Goal: Information Seeking & Learning: Learn about a topic

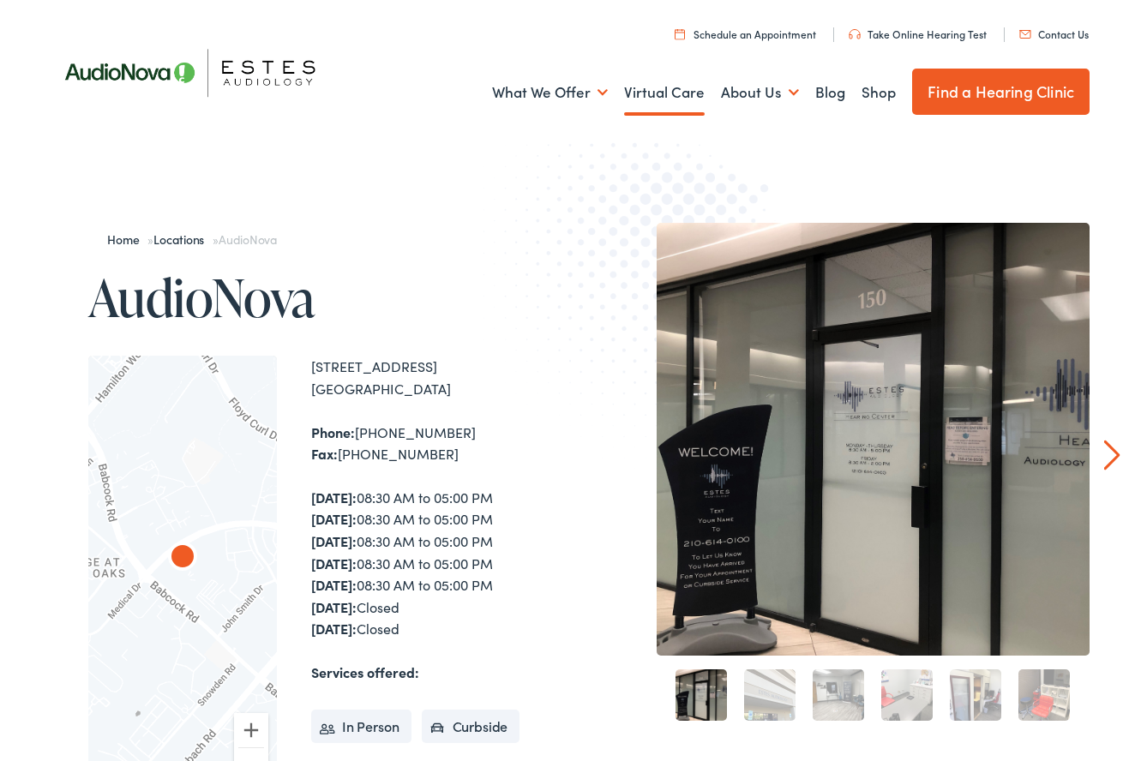
click at [650, 96] on link "Virtual Care" at bounding box center [664, 92] width 81 height 63
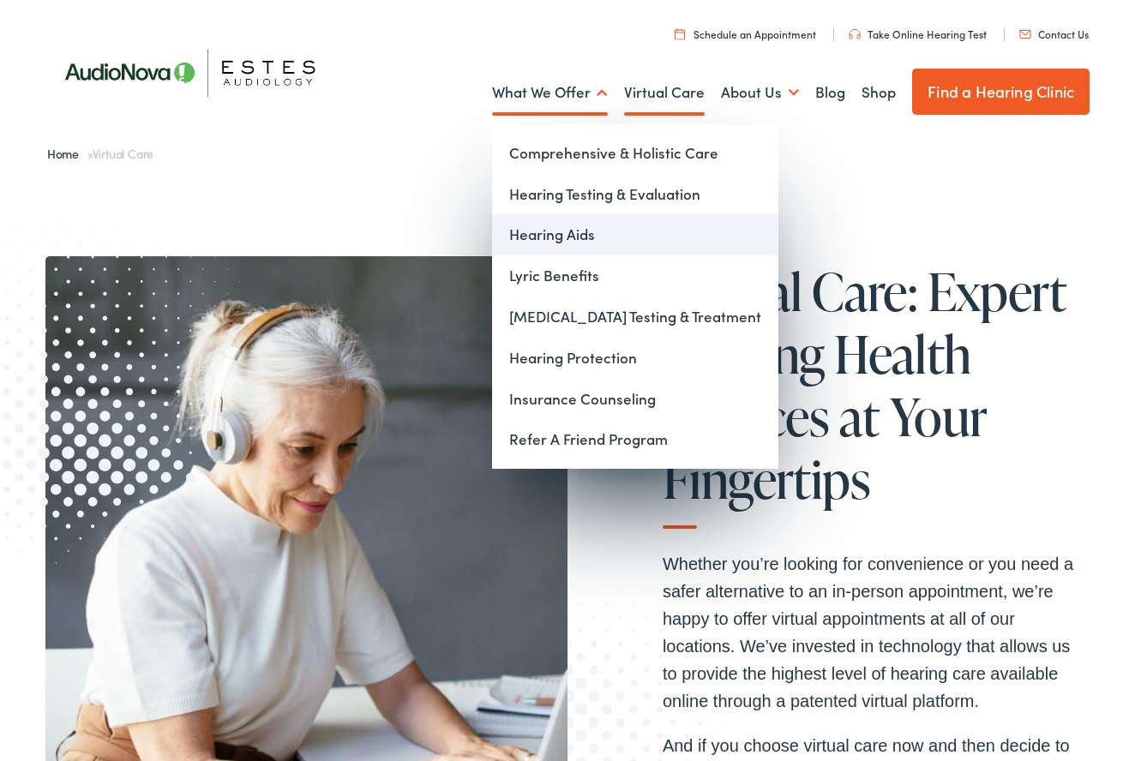
click at [557, 237] on link "Hearing Aids" at bounding box center [635, 234] width 286 height 41
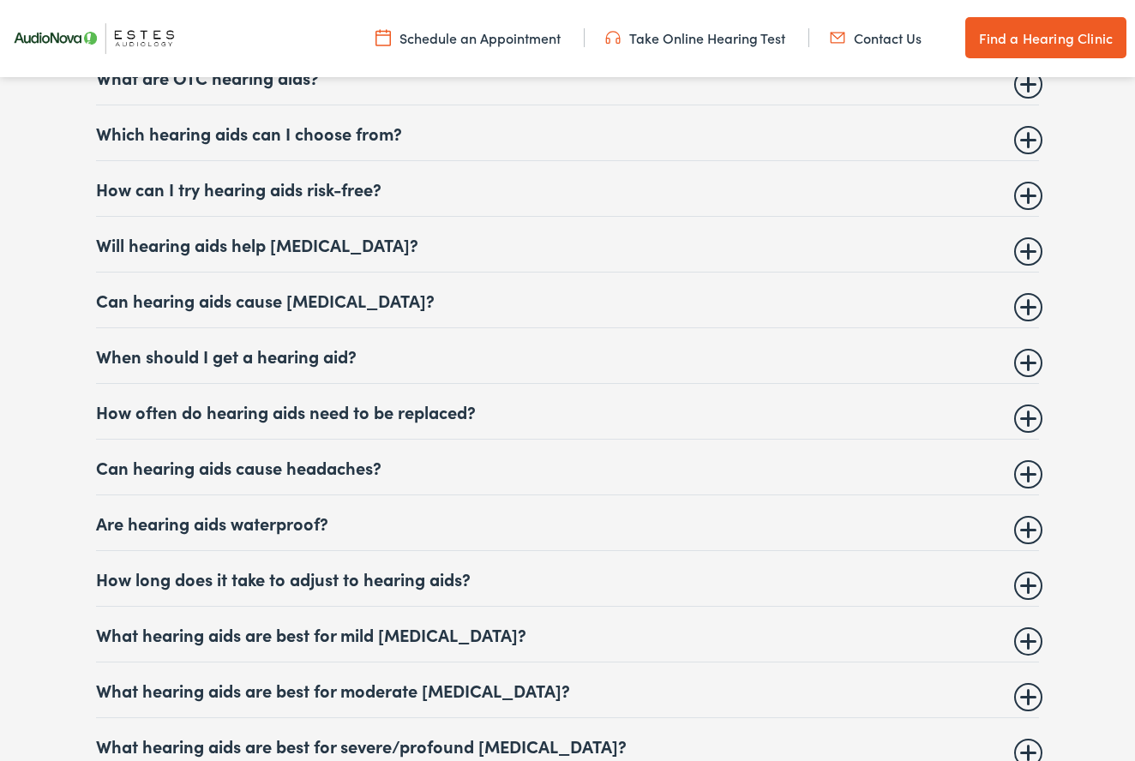
scroll to position [6611, 0]
click at [421, 143] on summary "Which hearing aids can I choose from?" at bounding box center [567, 133] width 943 height 21
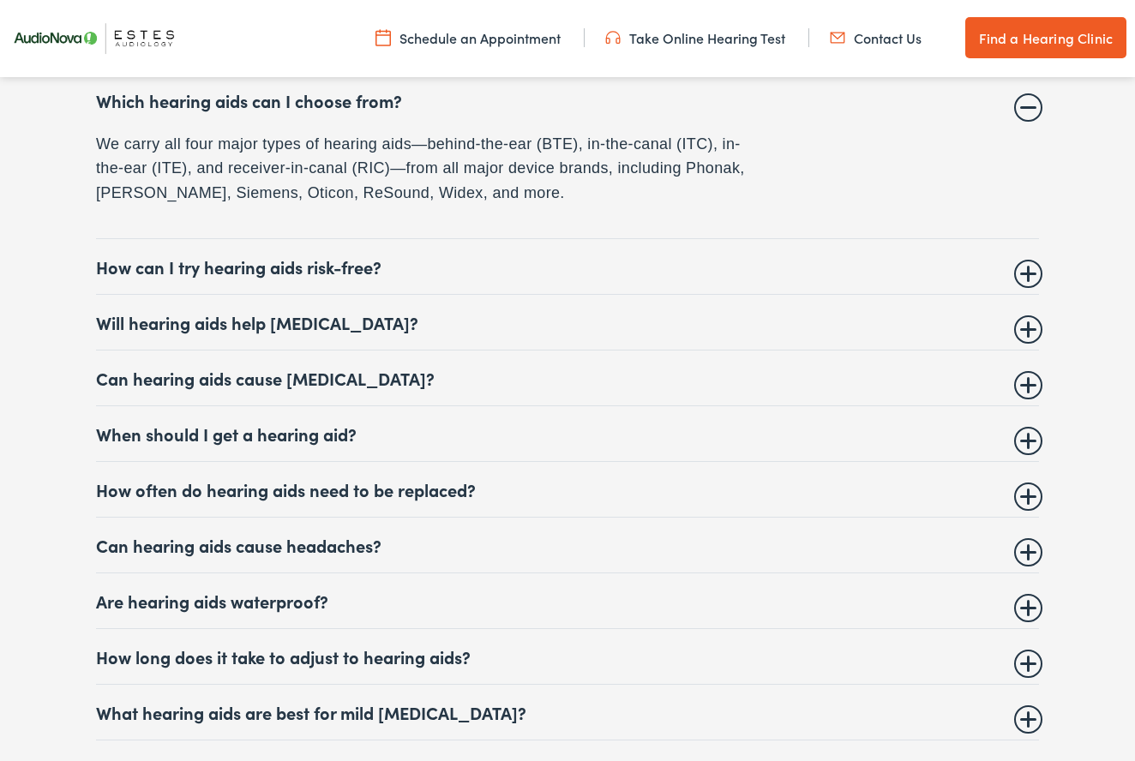
scroll to position [6645, 0]
click at [311, 332] on summary "Will hearing aids help [MEDICAL_DATA]?" at bounding box center [567, 321] width 943 height 21
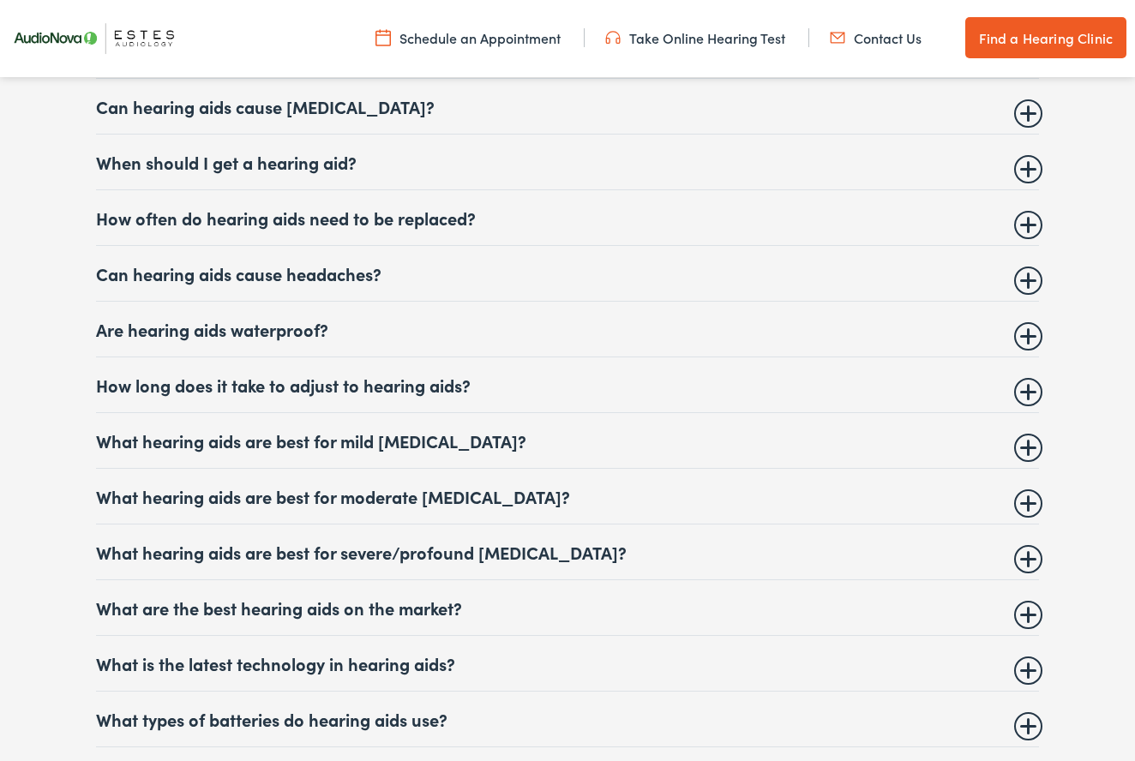
scroll to position [7061, 0]
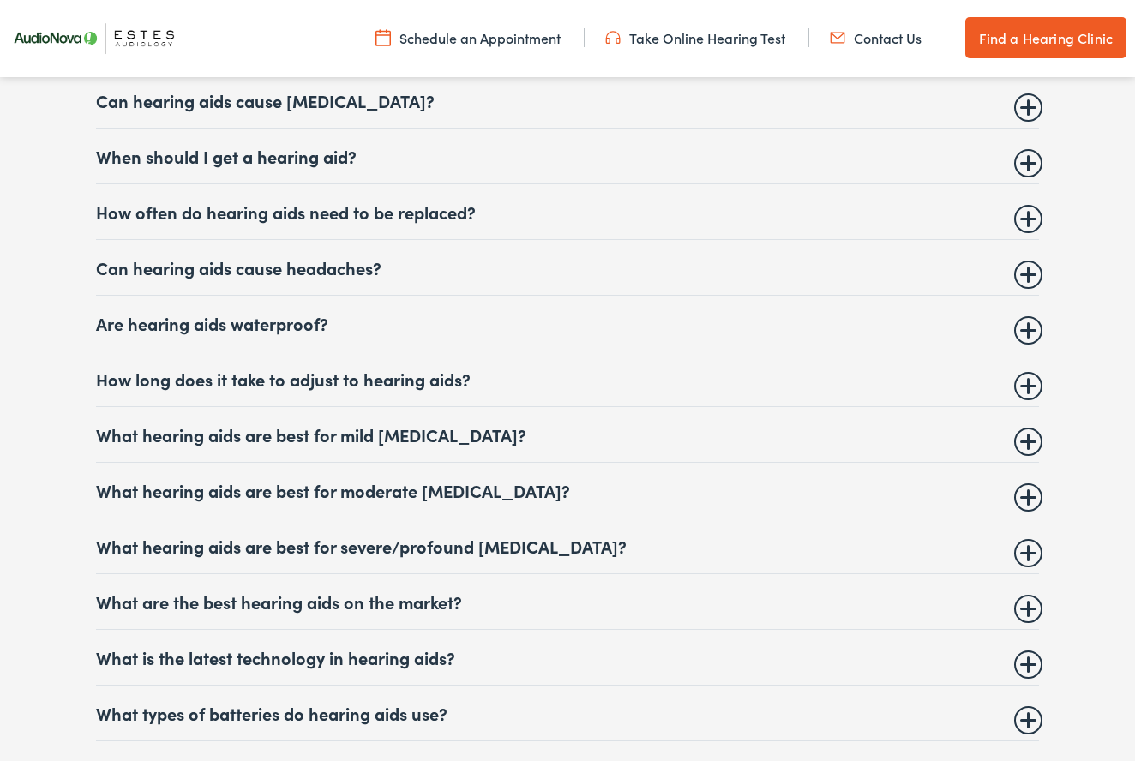
click at [315, 222] on summary "How often do hearing aids need to be replaced?" at bounding box center [567, 211] width 943 height 21
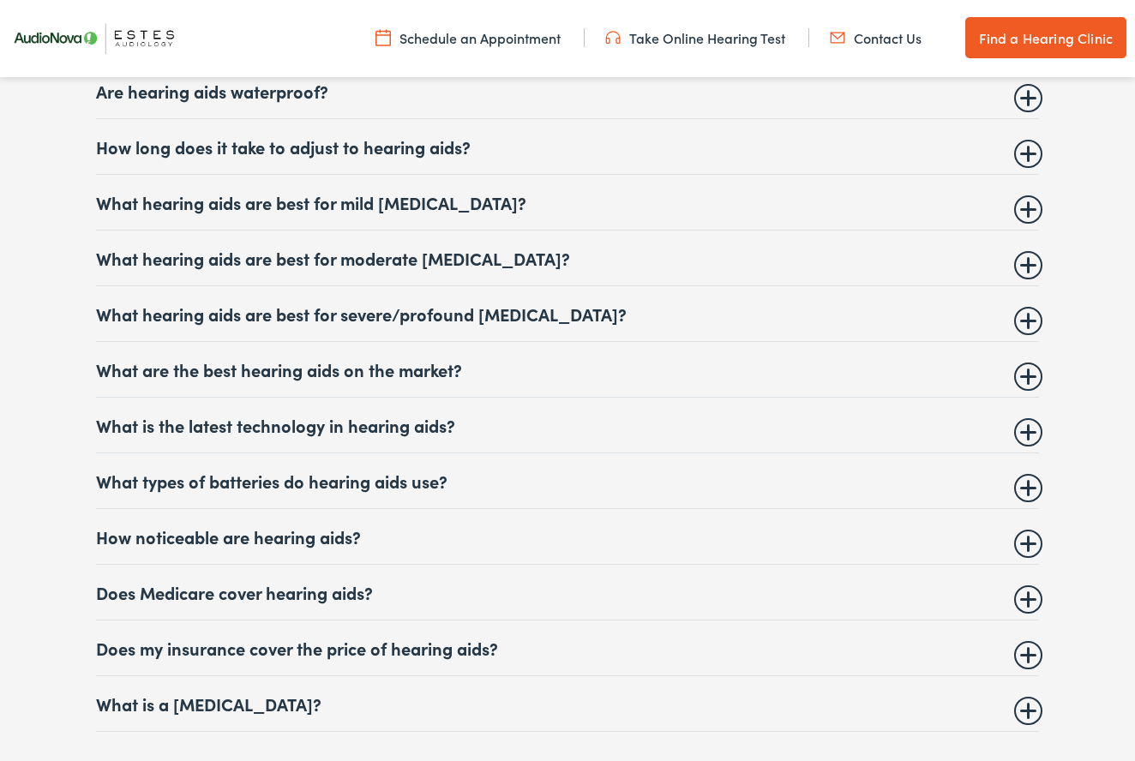
scroll to position [7208, 0]
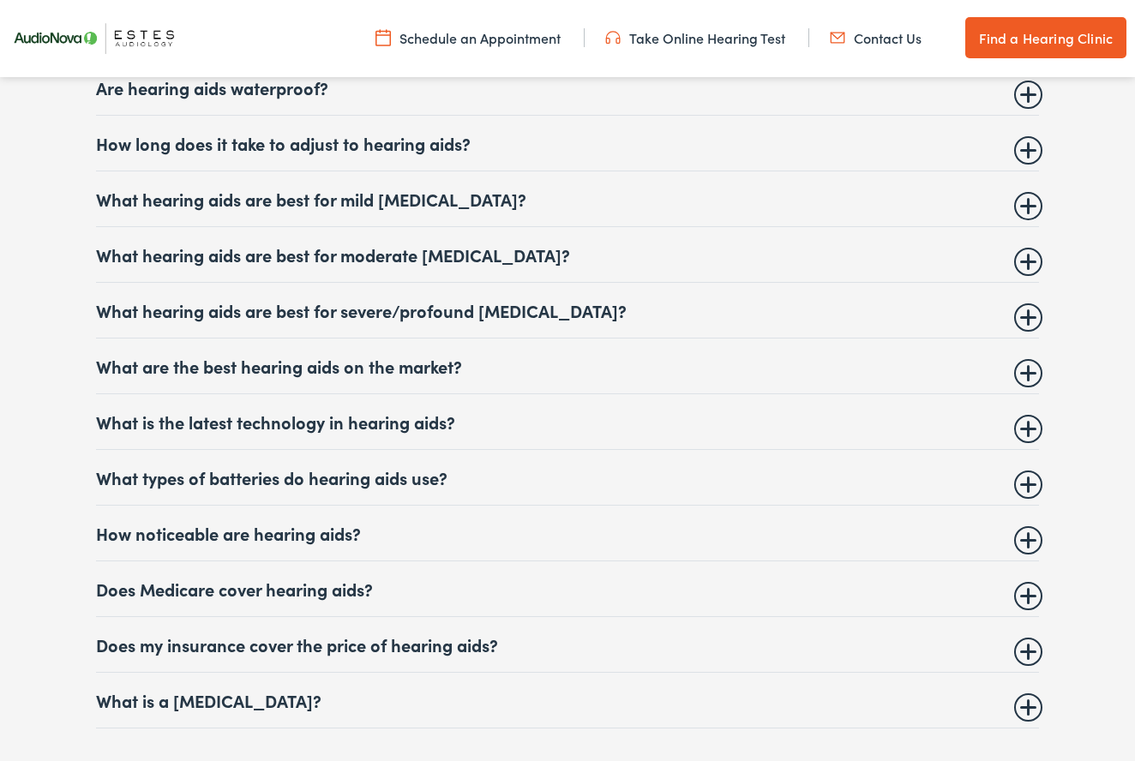
click at [420, 283] on details "What hearing aids are best for moderate [MEDICAL_DATA]? Most types of hearing a…" at bounding box center [567, 255] width 943 height 56
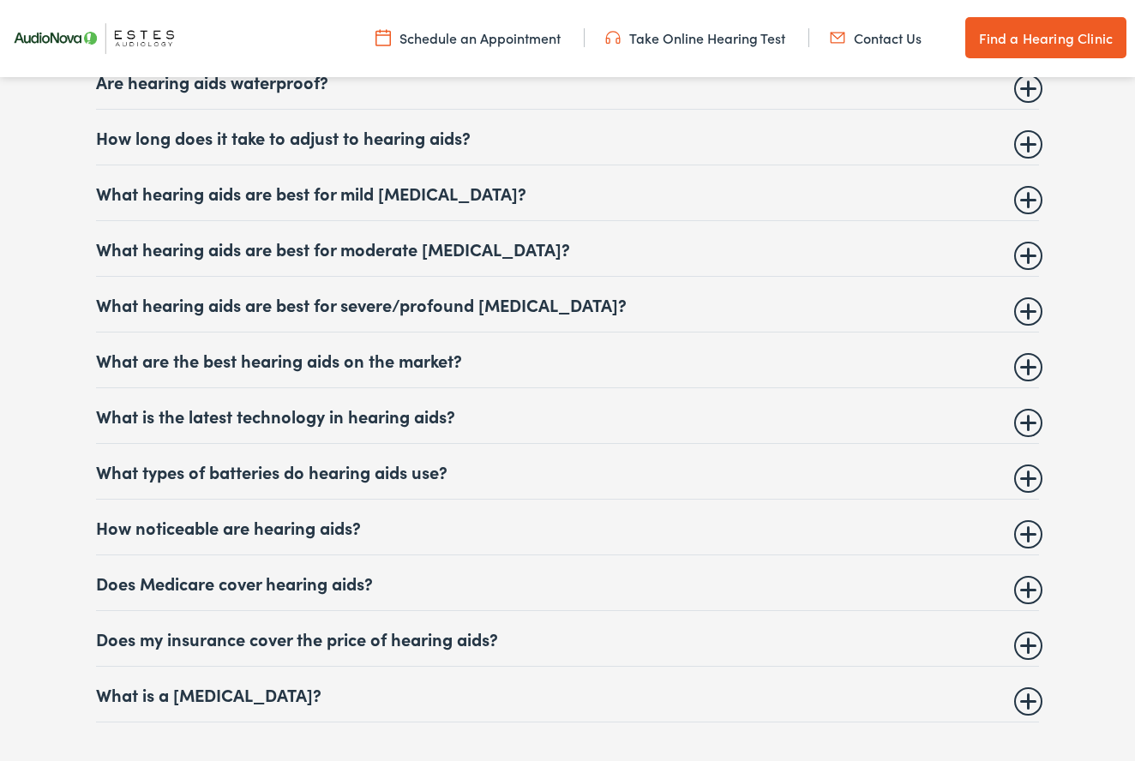
scroll to position [7073, 0]
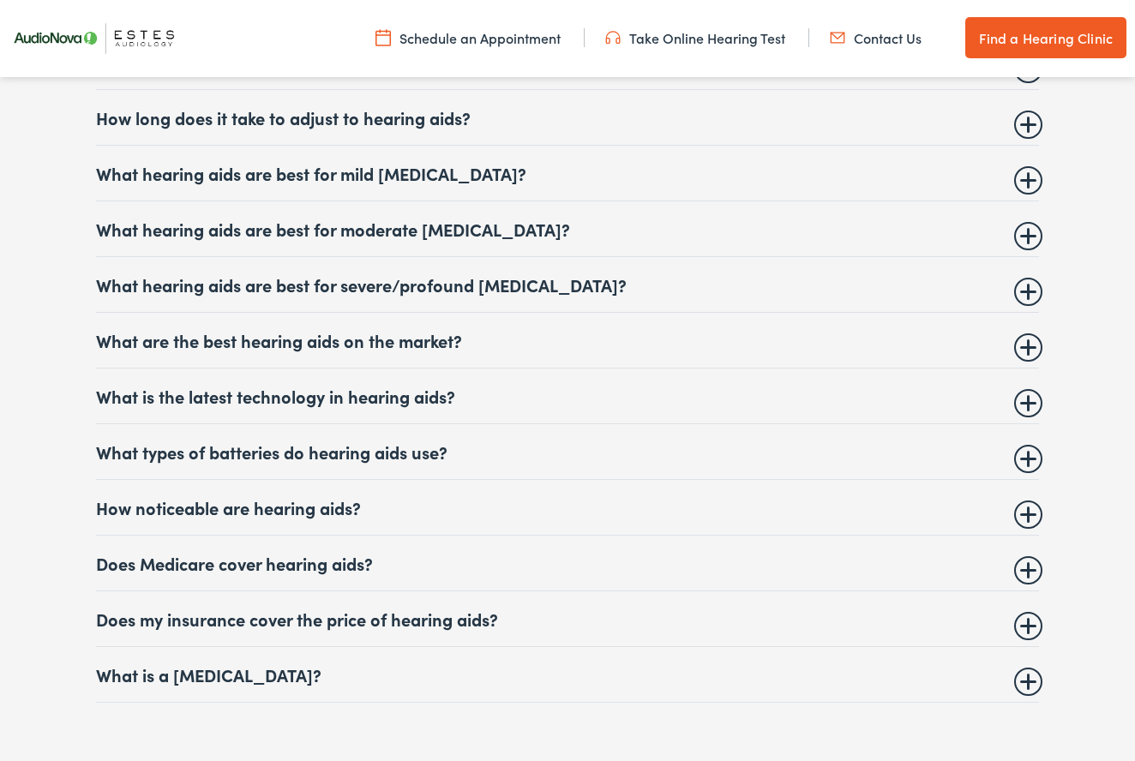
click at [396, 239] on summary "What hearing aids are best for moderate [MEDICAL_DATA]?" at bounding box center [567, 229] width 943 height 21
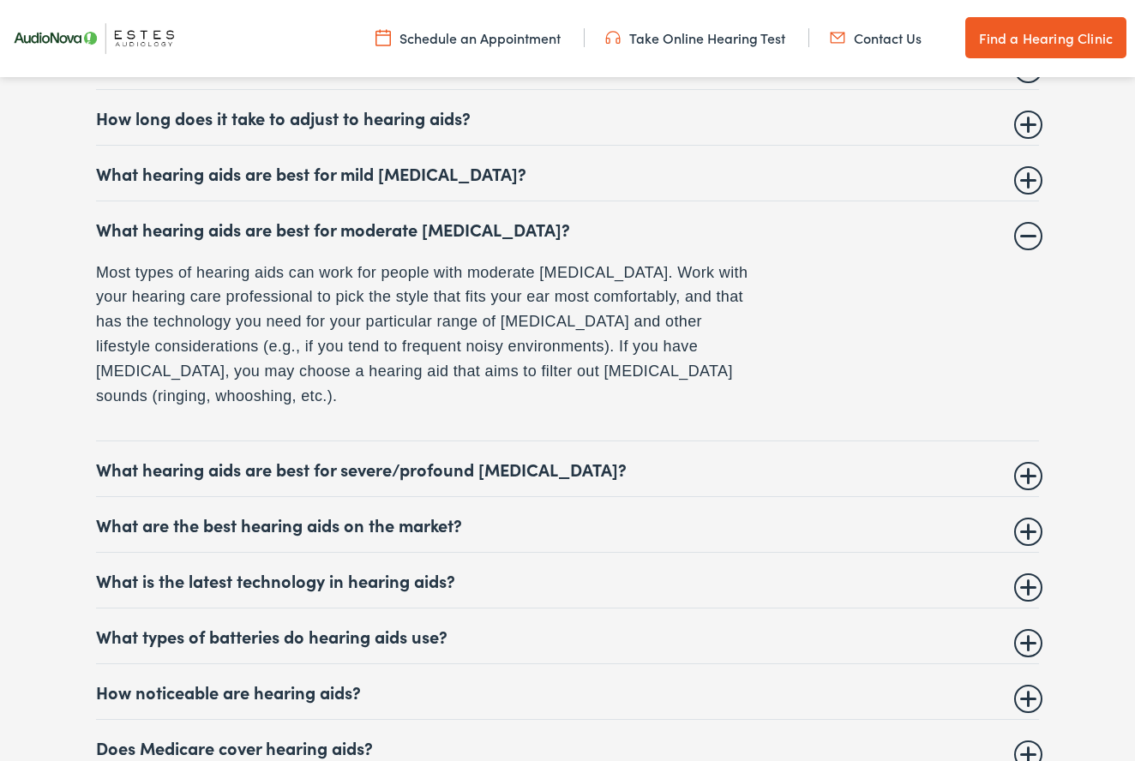
click at [405, 327] on p "Most types of hearing aids can work for people with moderate [MEDICAL_DATA]. Wo…" at bounding box center [426, 335] width 660 height 148
click at [376, 284] on details "What hearing aids are best for moderate [MEDICAL_DATA]? Most types of hearing a…" at bounding box center [567, 321] width 943 height 241
click at [379, 239] on summary "What hearing aids are best for moderate [MEDICAL_DATA]?" at bounding box center [567, 229] width 943 height 21
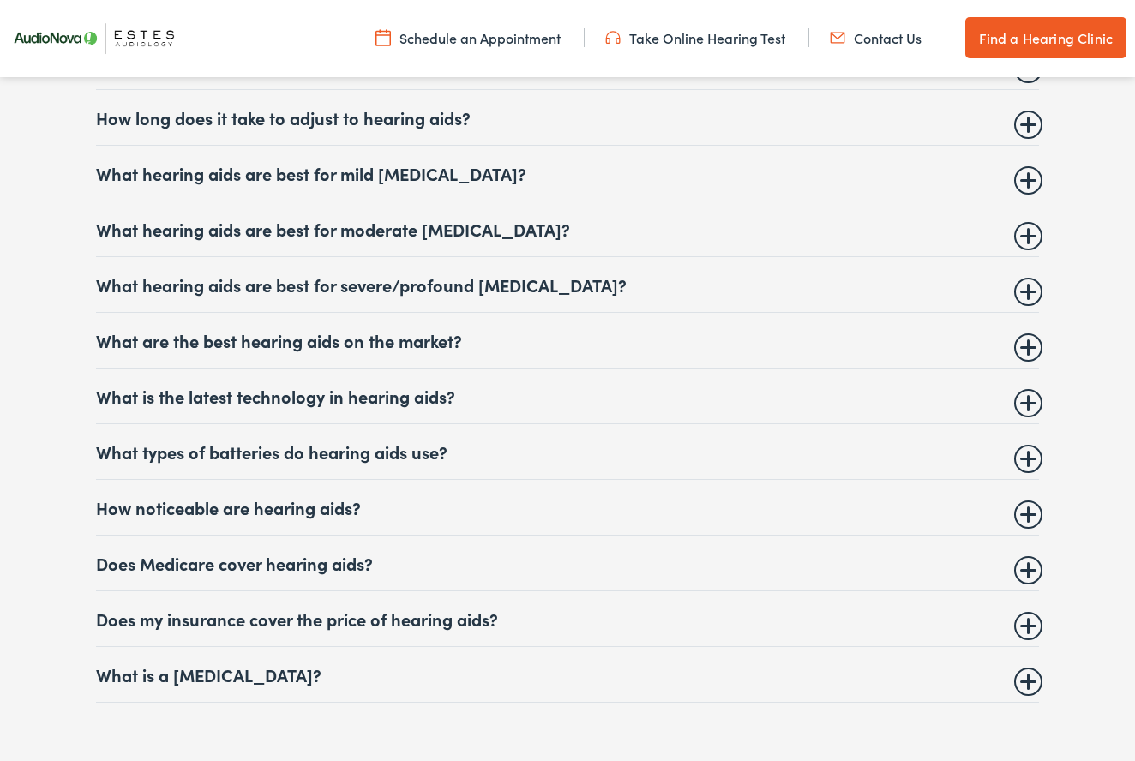
click at [285, 350] on summary "What are the best hearing aids on the market?" at bounding box center [567, 340] width 943 height 21
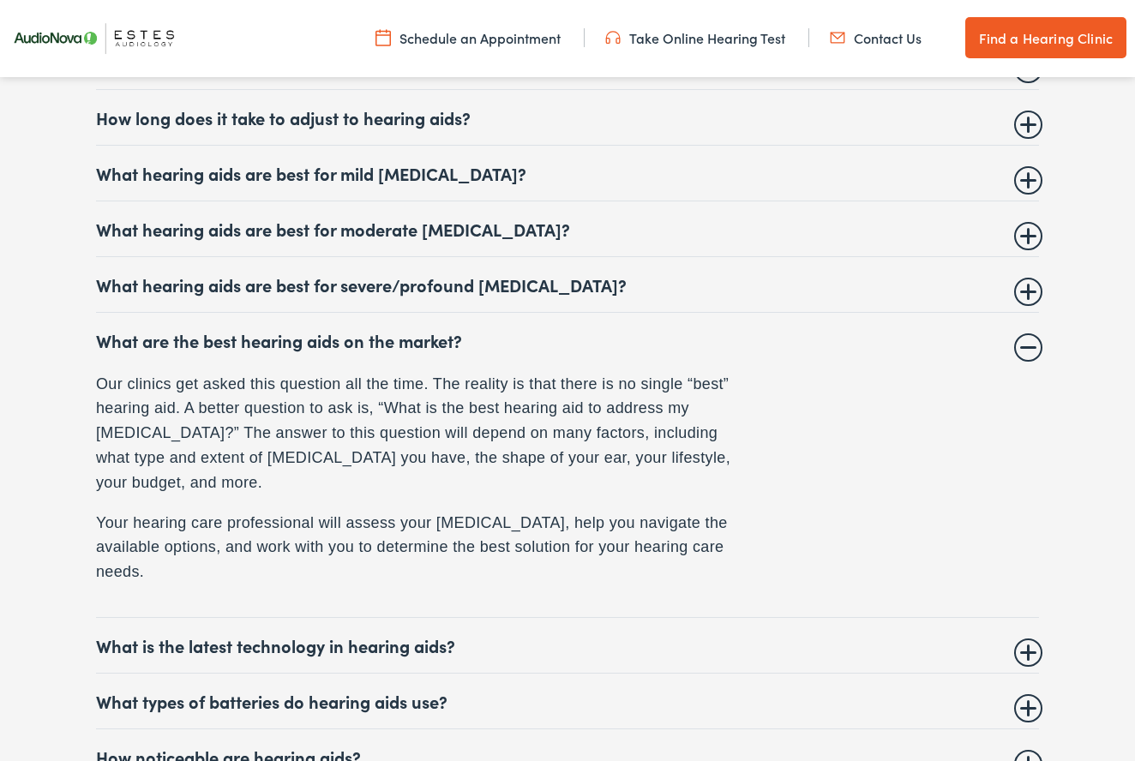
click at [285, 350] on summary "What are the best hearing aids on the market?" at bounding box center [567, 340] width 943 height 21
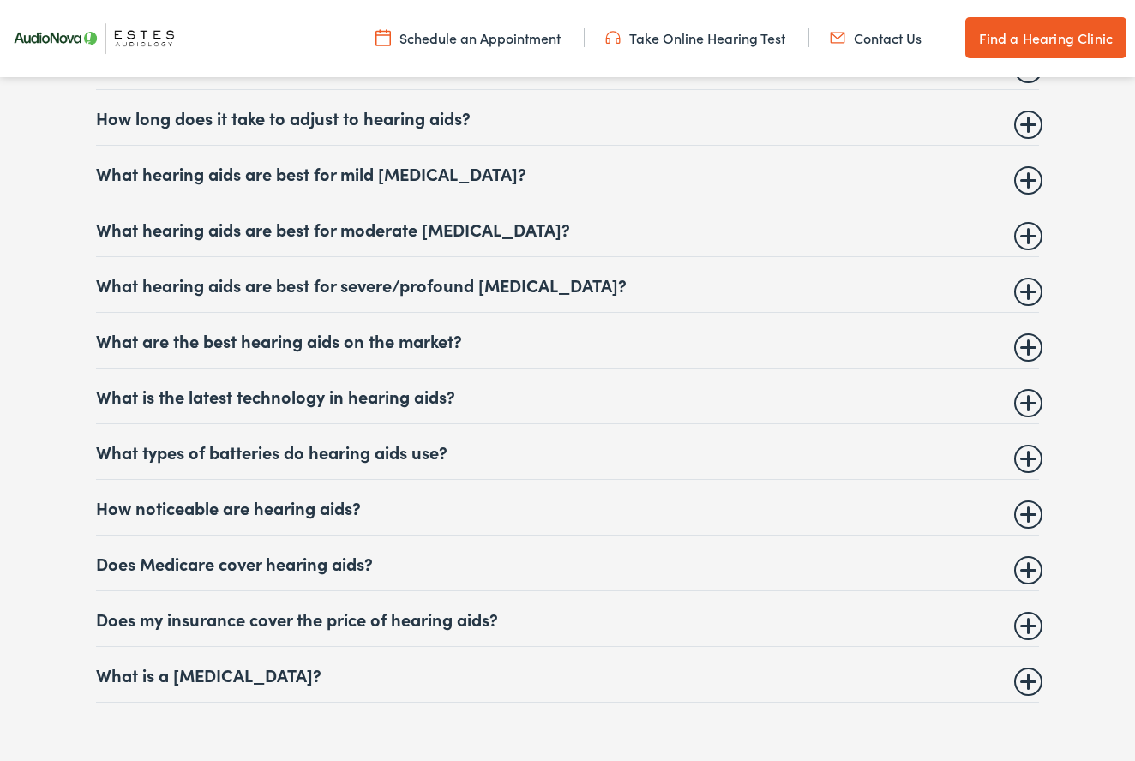
click at [293, 406] on summary "What is the latest technology in hearing aids?" at bounding box center [567, 396] width 943 height 21
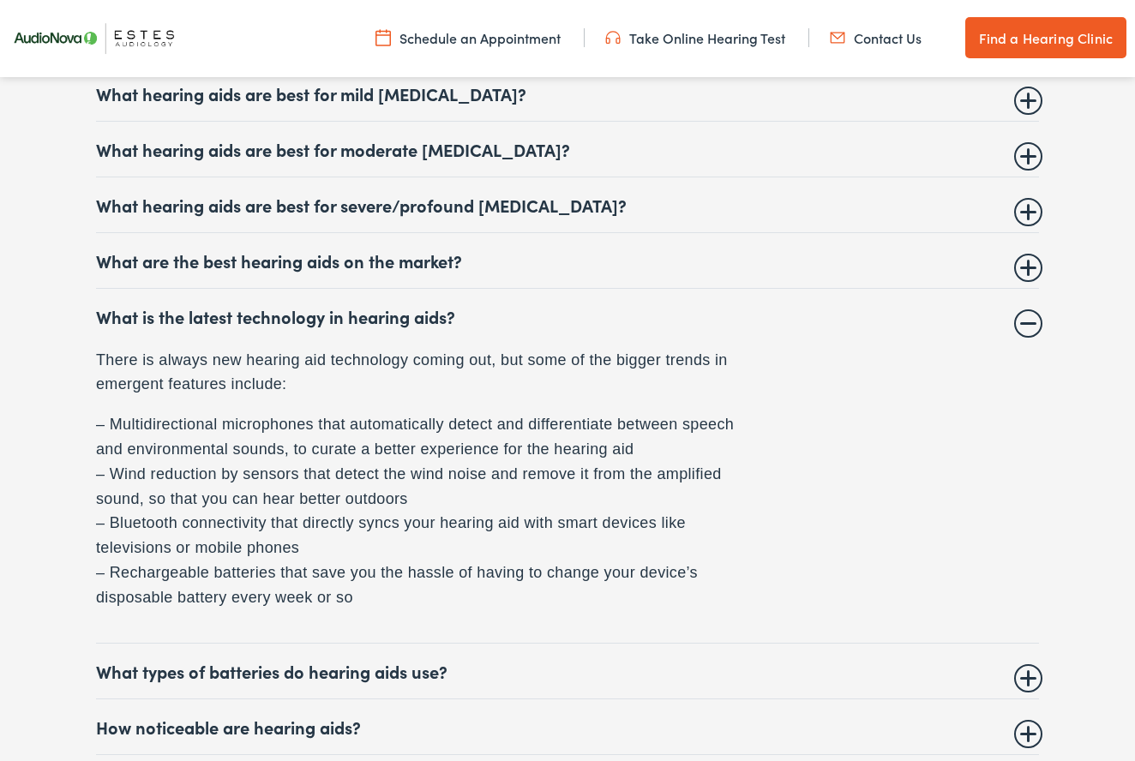
scroll to position [7151, 1]
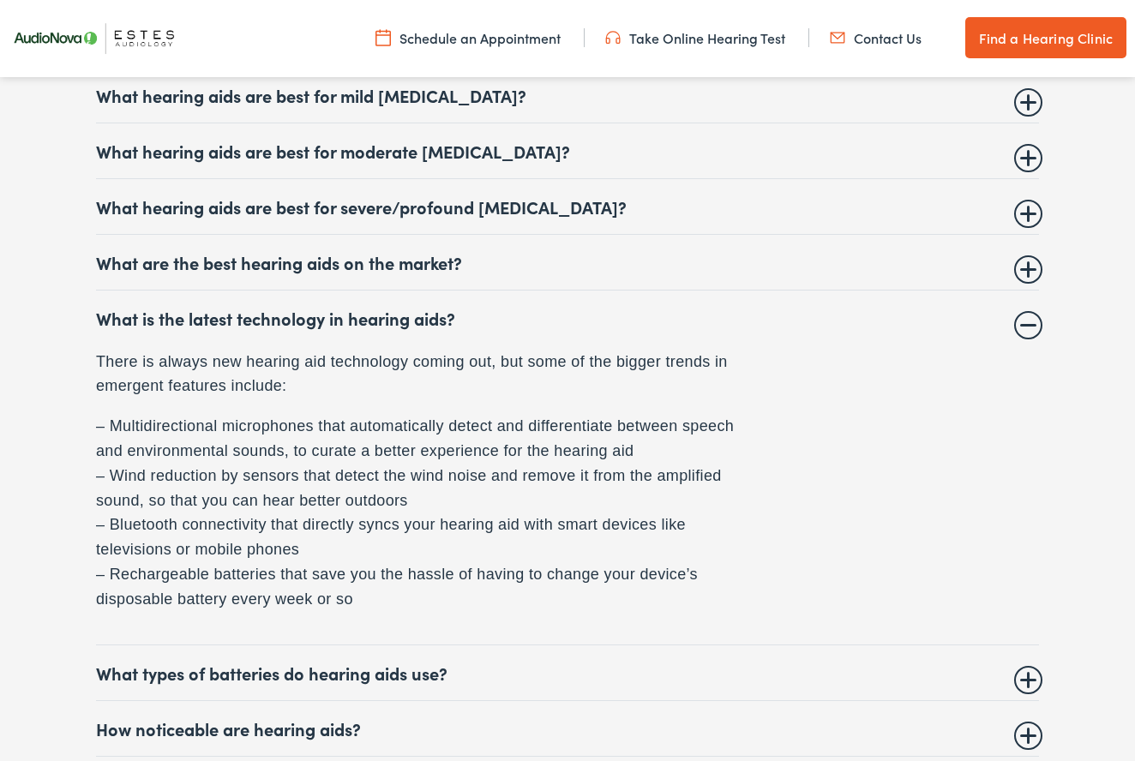
click at [282, 328] on summary "What is the latest technology in hearing aids?" at bounding box center [567, 318] width 943 height 21
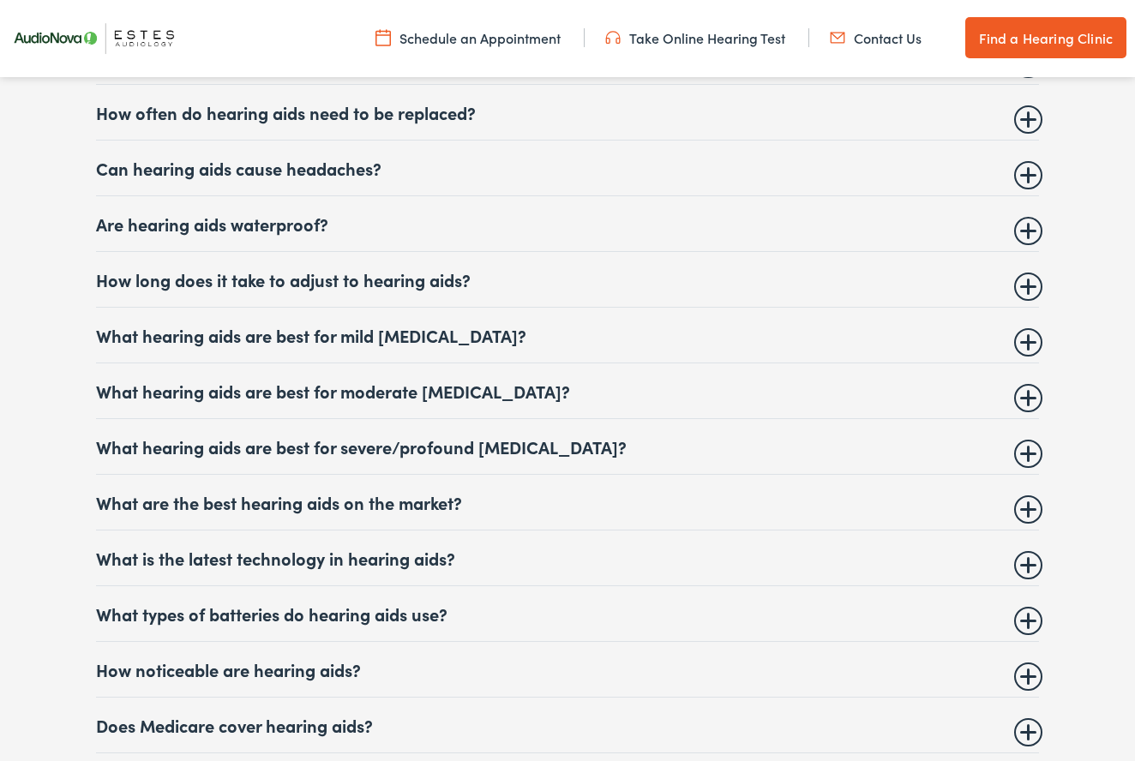
scroll to position [6990, 0]
